Goal: Task Accomplishment & Management: Manage account settings

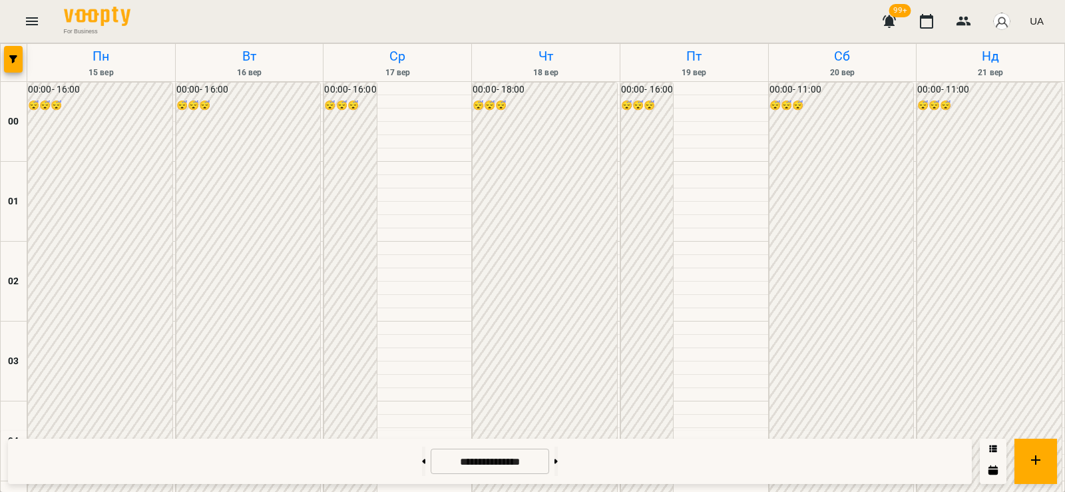
scroll to position [932, 0]
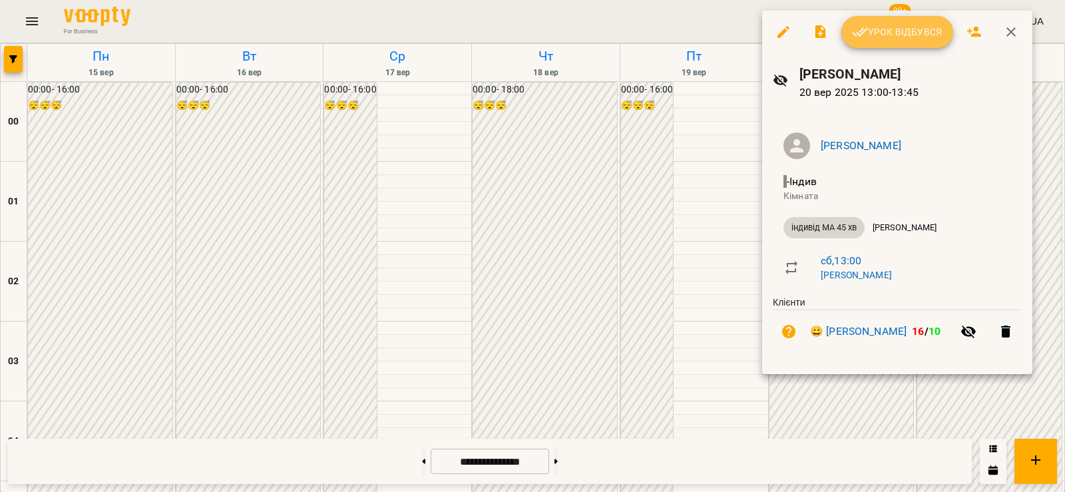
click at [880, 33] on span "Урок відбувся" at bounding box center [897, 32] width 91 height 16
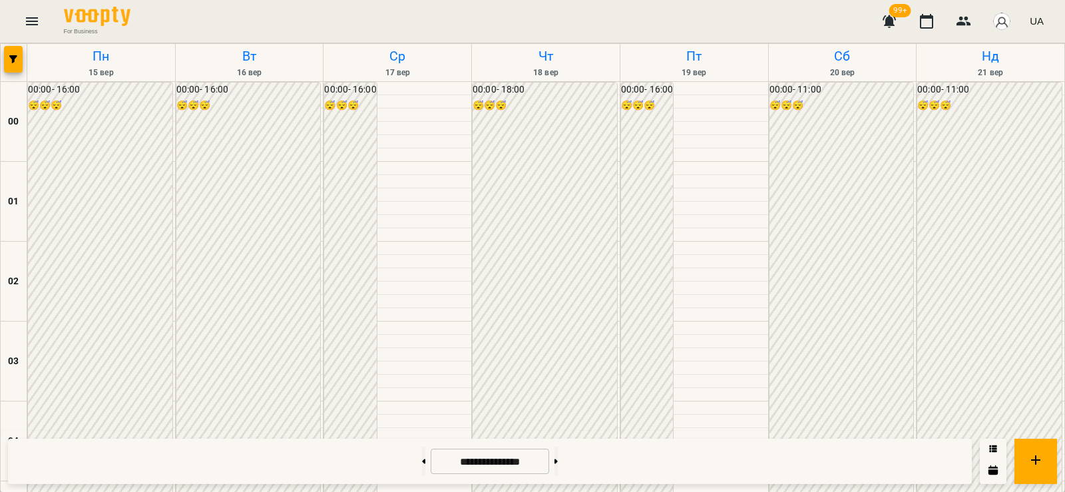
scroll to position [1398, 0]
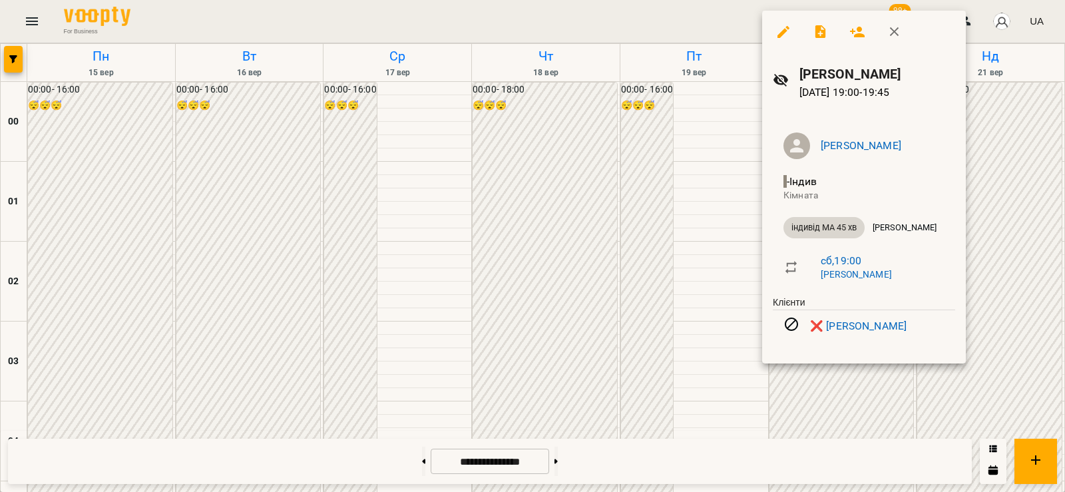
click at [845, 390] on div at bounding box center [532, 246] width 1065 height 492
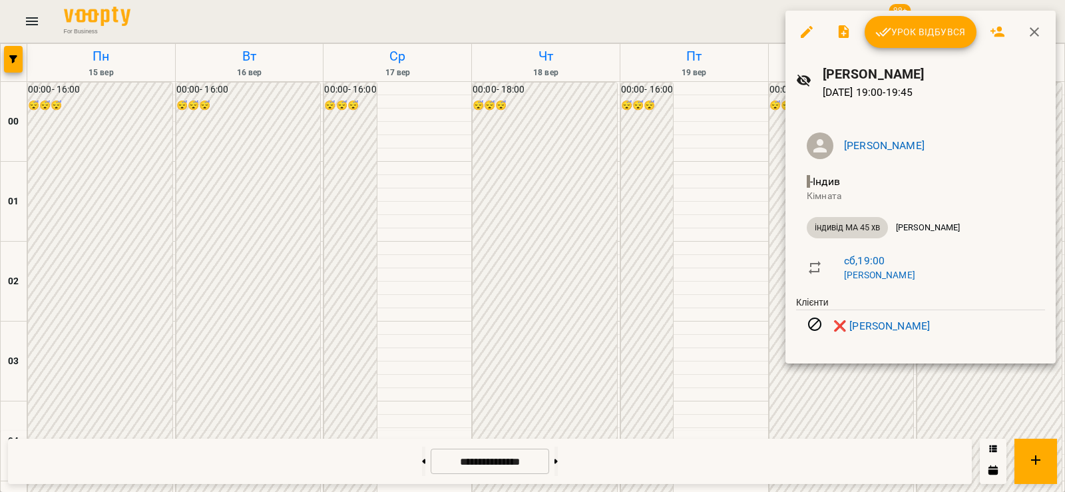
click at [837, 407] on div at bounding box center [532, 246] width 1065 height 492
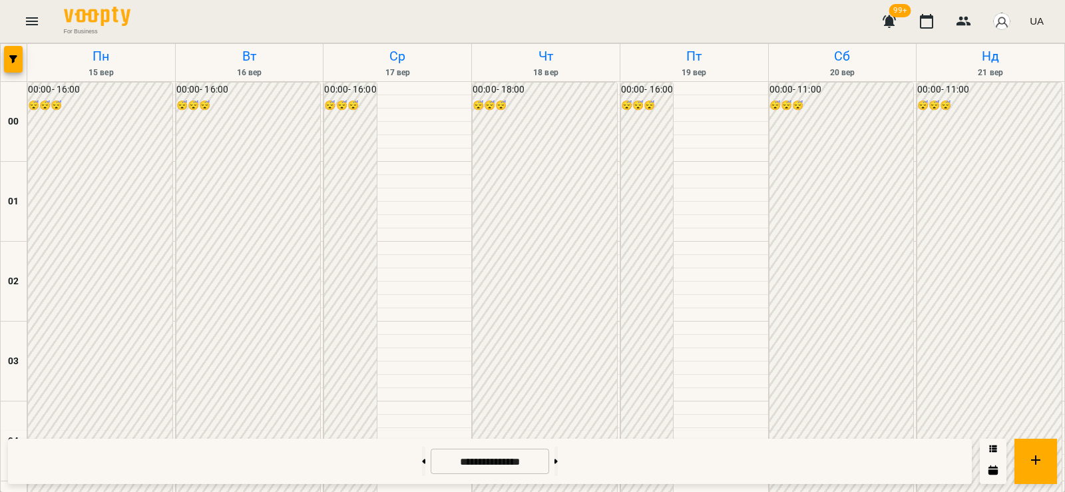
scroll to position [1243, 0]
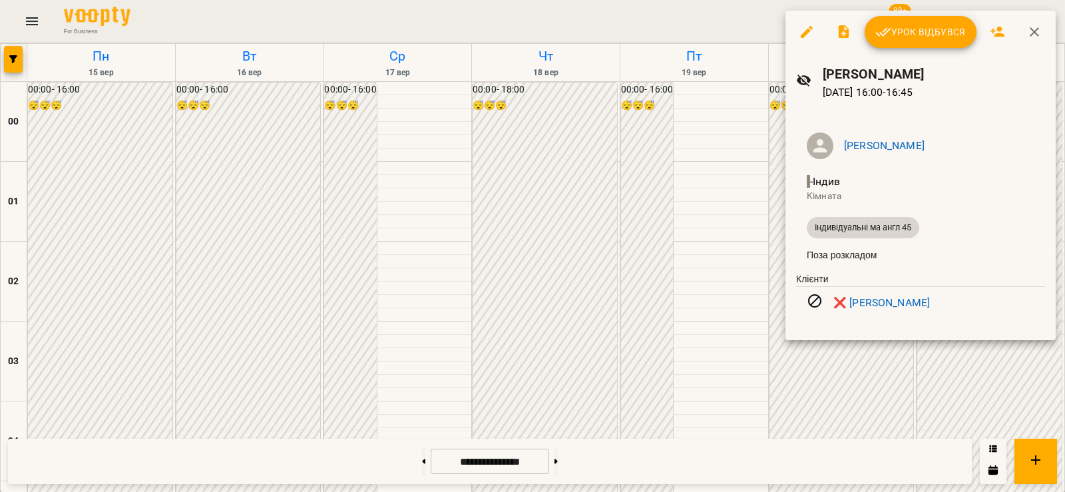
click at [540, 126] on div at bounding box center [532, 246] width 1065 height 492
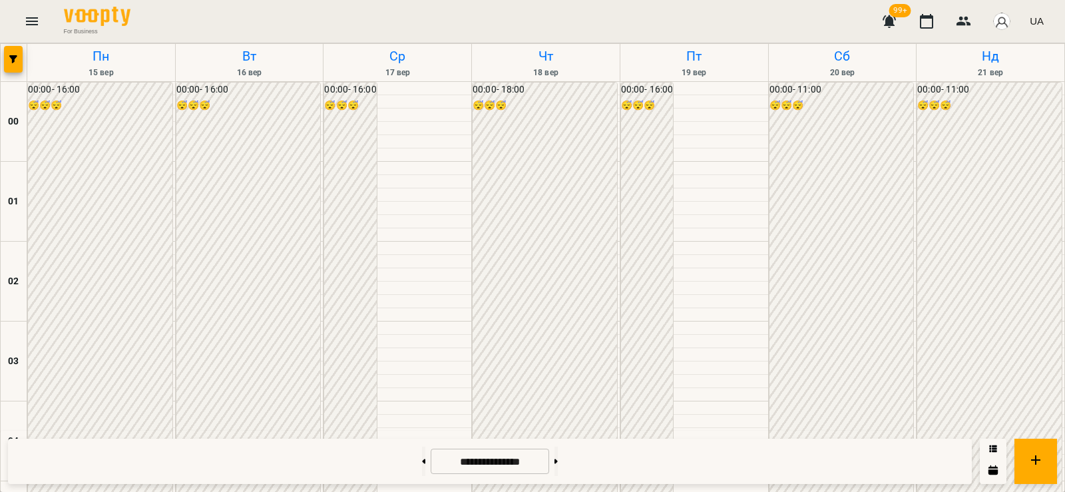
scroll to position [1087, 0]
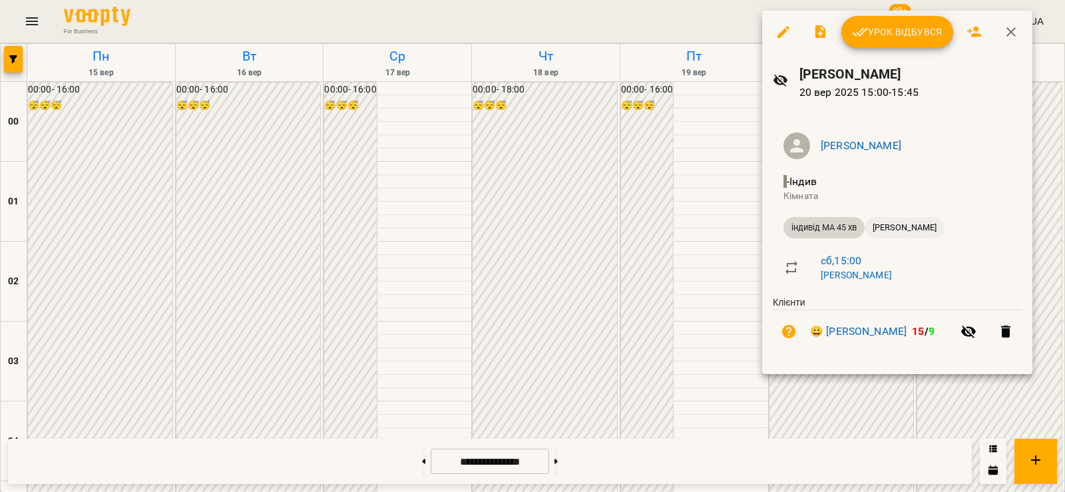
click at [872, 224] on span "[PERSON_NAME]" at bounding box center [905, 228] width 80 height 12
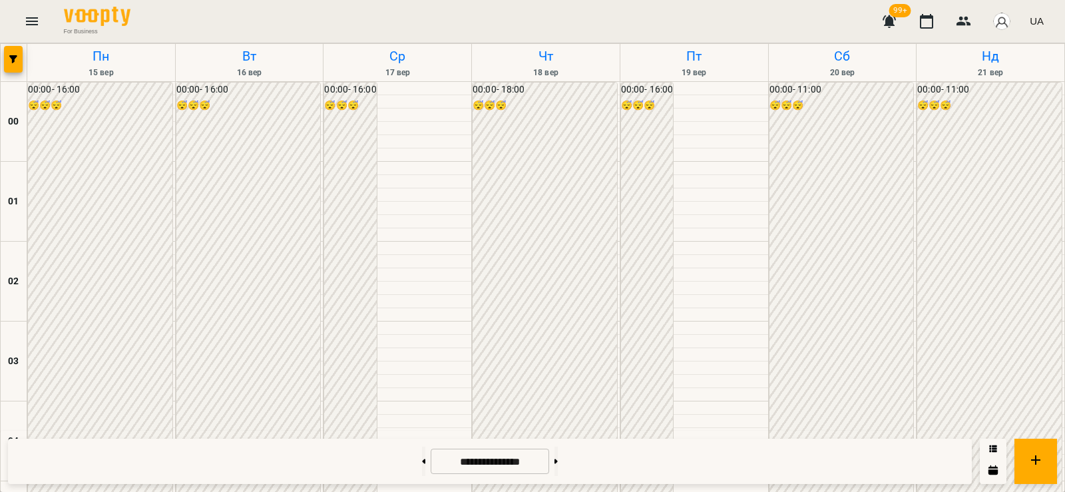
scroll to position [1087, 0]
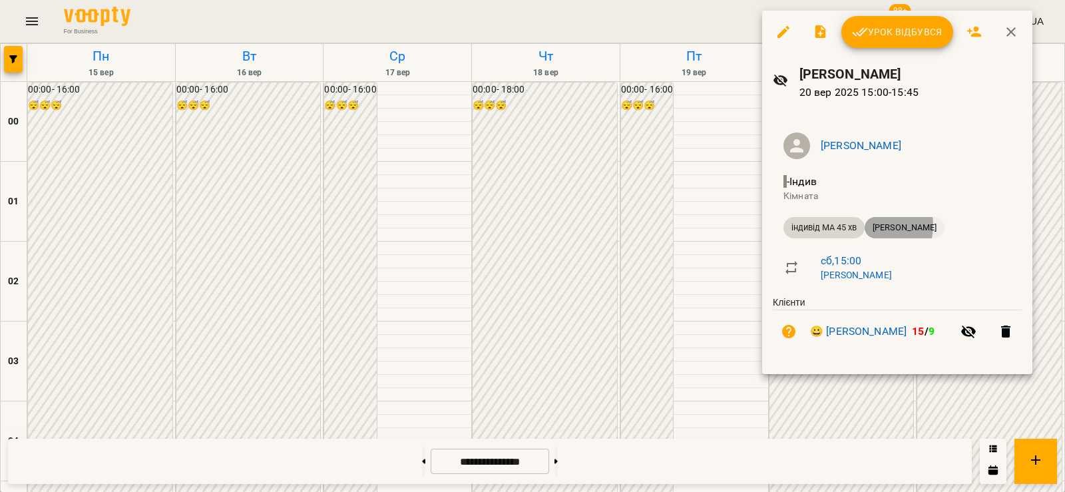
click at [879, 226] on span "[PERSON_NAME]" at bounding box center [905, 228] width 80 height 12
